Goal: Find specific page/section: Find specific page/section

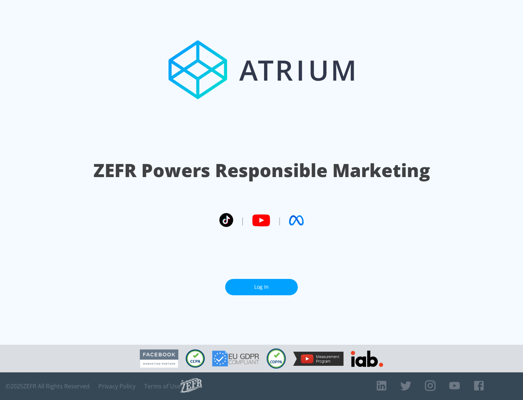
click at [262, 287] on link "Log In" at bounding box center [261, 287] width 73 height 16
